Goal: Find specific page/section: Find specific page/section

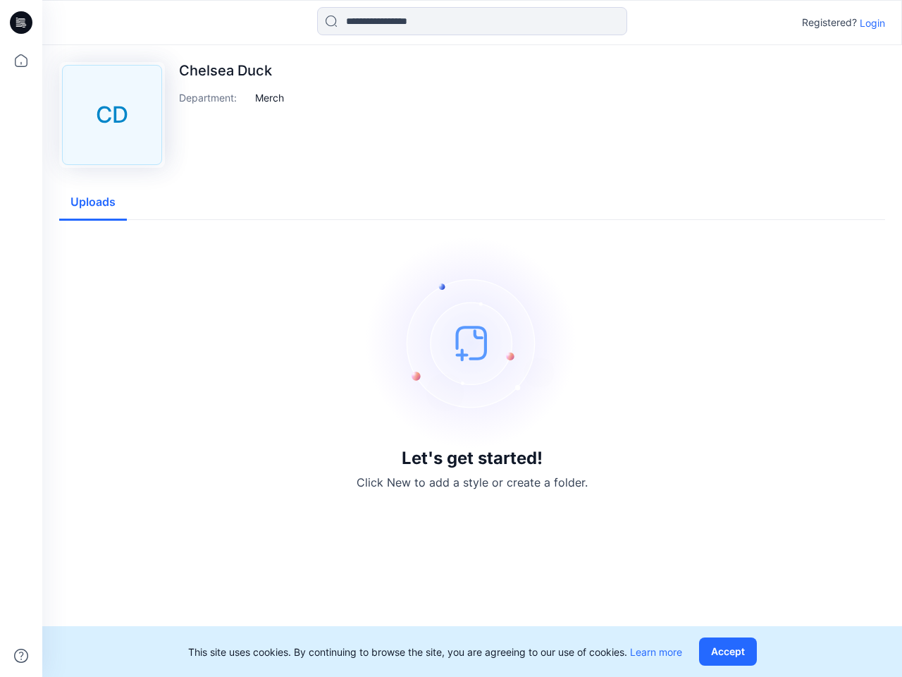
click at [451, 338] on img at bounding box center [473, 343] width 212 height 212
click at [22, 23] on icon at bounding box center [23, 23] width 6 height 1
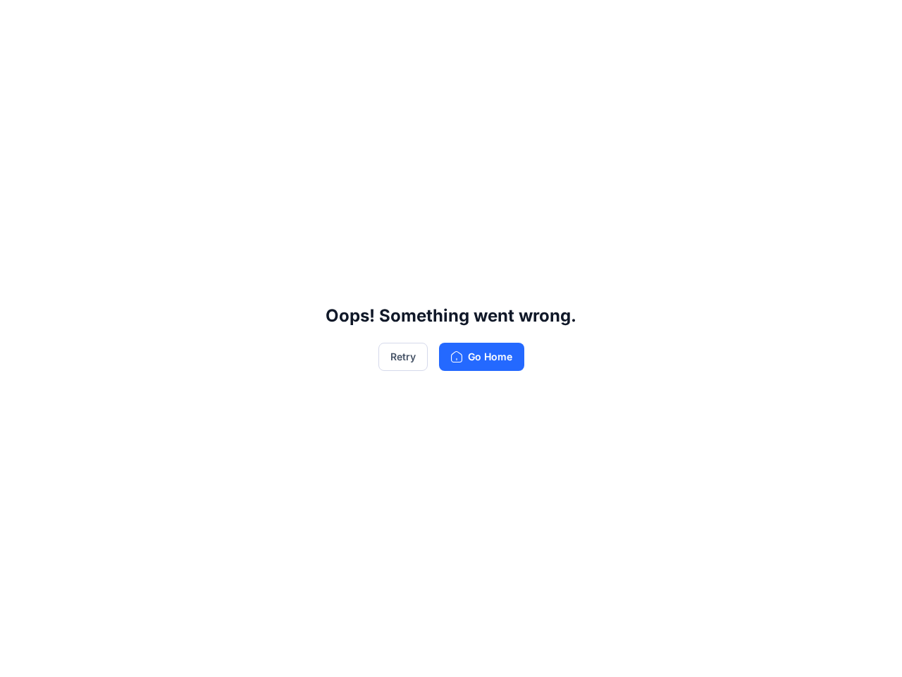
click at [21, 656] on div "Oops! Something went wrong. Retry Go Home" at bounding box center [451, 338] width 902 height 677
click at [472, 21] on div "Oops! Something went wrong. Retry Go Home" at bounding box center [451, 338] width 902 height 677
click at [873, 23] on div "Oops! Something went wrong. Retry Go Home" at bounding box center [451, 338] width 902 height 677
click at [270, 97] on div "Oops! Something went wrong. Retry Go Home" at bounding box center [451, 338] width 902 height 677
click at [93, 202] on div "Oops! Something went wrong. Retry Go Home" at bounding box center [451, 338] width 902 height 677
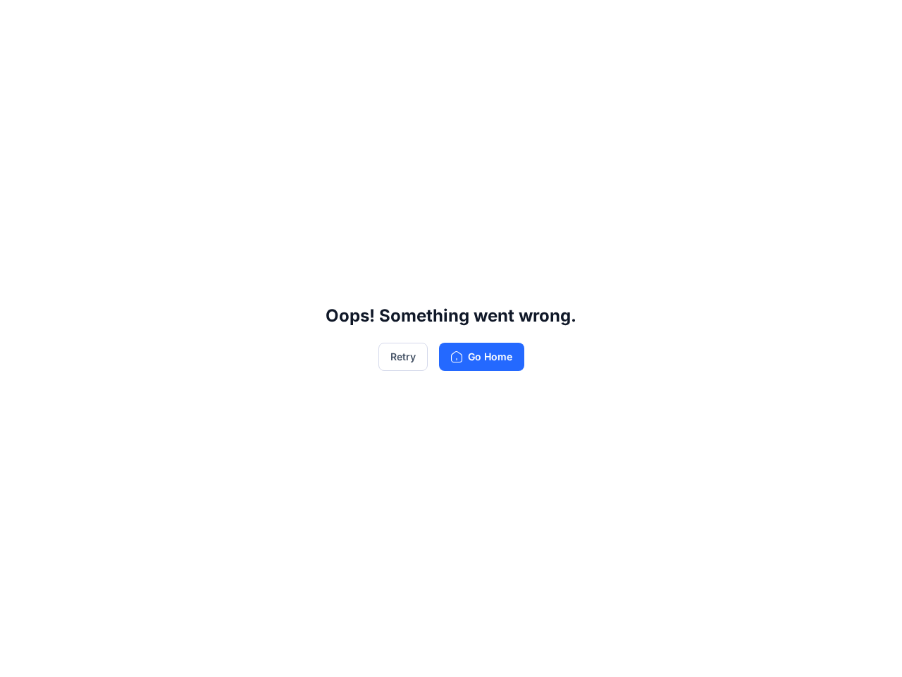
click at [731, 651] on div "Oops! Something went wrong. Retry Go Home" at bounding box center [451, 338] width 902 height 677
